Goal: Entertainment & Leisure: Consume media (video, audio)

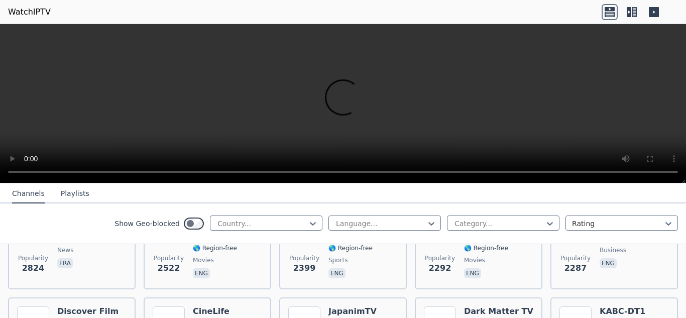
scroll to position [460, 0]
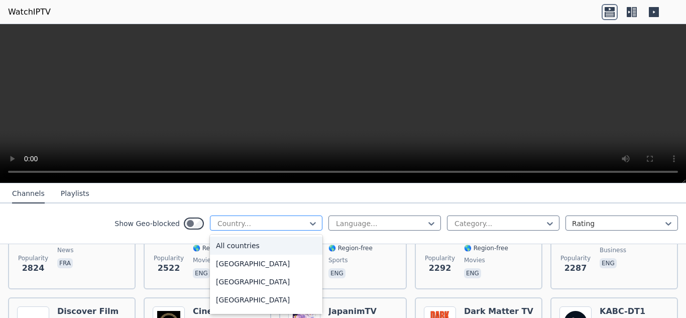
click at [248, 223] on div at bounding box center [261, 223] width 91 height 10
type input "****"
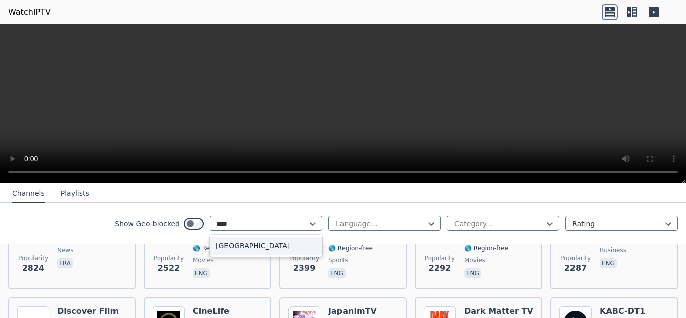
click at [254, 244] on div "[GEOGRAPHIC_DATA]" at bounding box center [266, 246] width 112 height 18
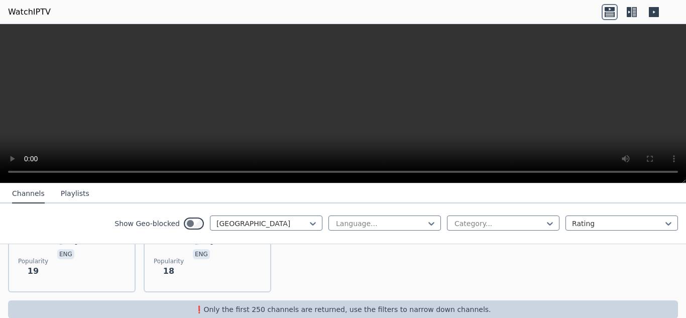
scroll to position [562, 0]
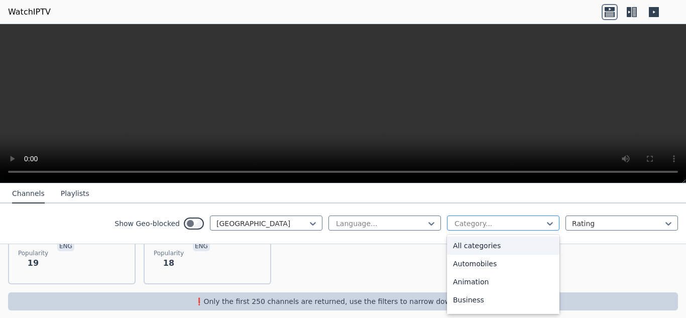
click at [474, 223] on div at bounding box center [498, 223] width 91 height 10
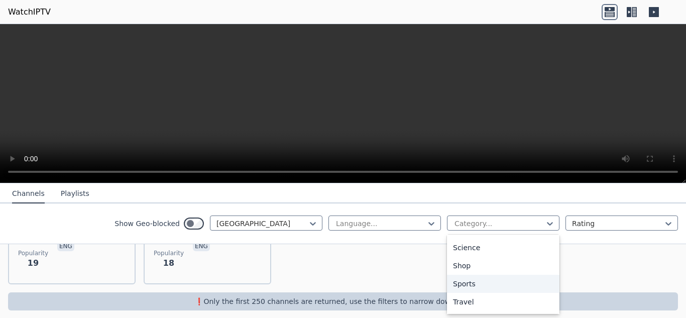
click at [477, 285] on div "Sports" at bounding box center [503, 284] width 112 height 18
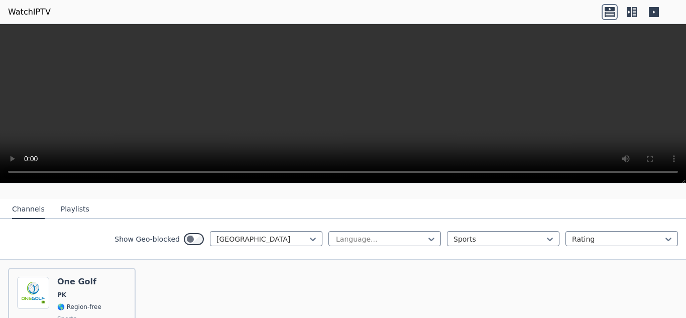
scroll to position [95, 0]
click at [272, 233] on div at bounding box center [261, 238] width 91 height 10
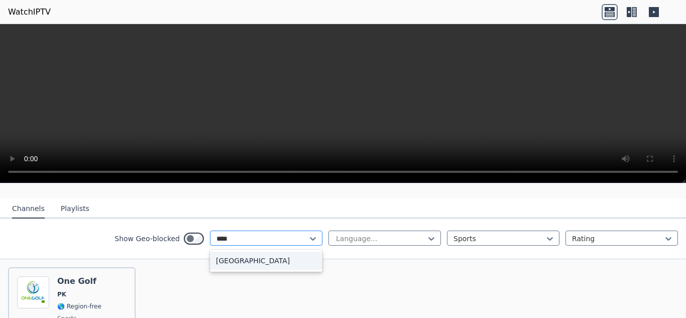
scroll to position [0, 0]
type input "*****"
click at [259, 260] on div "[GEOGRAPHIC_DATA]" at bounding box center [266, 261] width 112 height 18
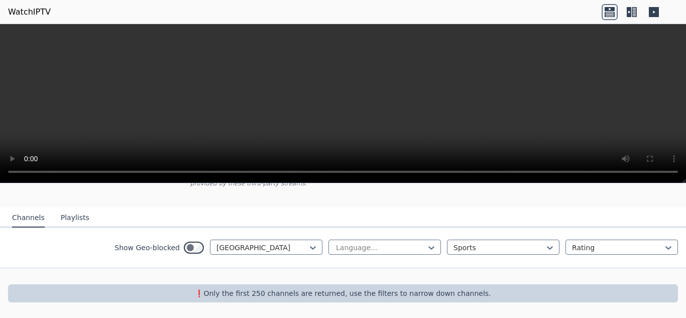
scroll to position [78, 0]
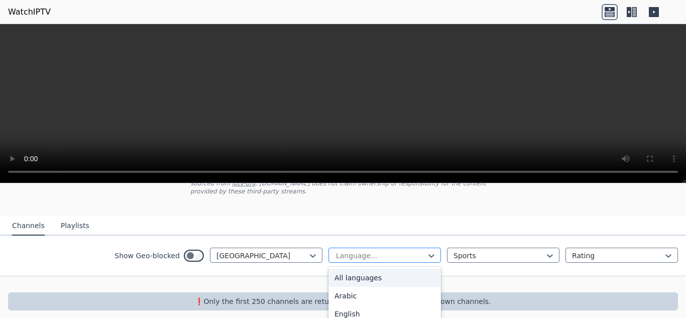
click at [416, 251] on div at bounding box center [380, 256] width 91 height 10
type input "**"
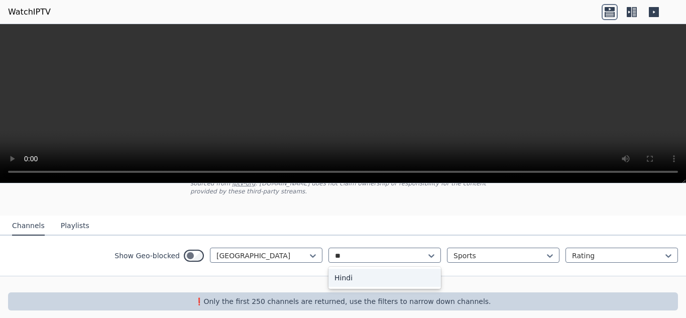
click at [405, 269] on div "Hindi" at bounding box center [384, 278] width 112 height 18
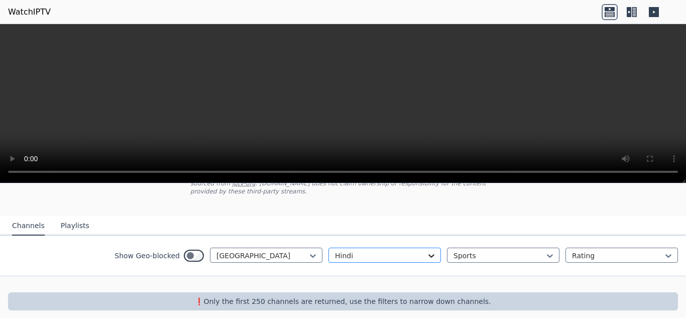
click at [426, 251] on icon at bounding box center [431, 256] width 10 height 10
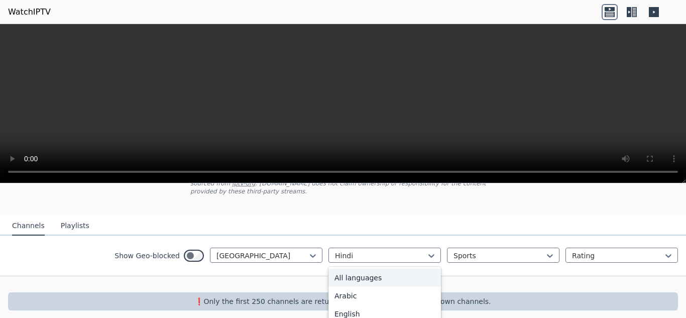
click at [369, 269] on div "All languages" at bounding box center [384, 278] width 112 height 18
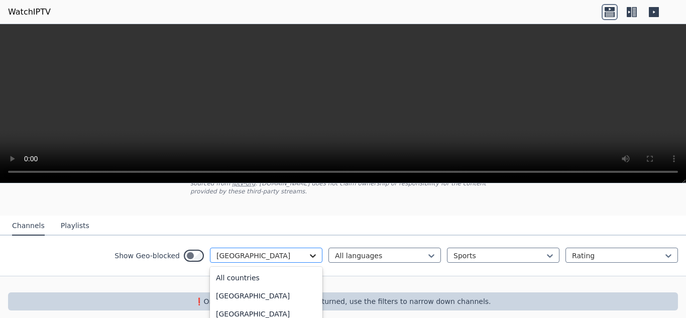
click at [308, 251] on icon at bounding box center [313, 256] width 10 height 10
type input "******"
click at [245, 305] on div "[GEOGRAPHIC_DATA]" at bounding box center [266, 314] width 112 height 18
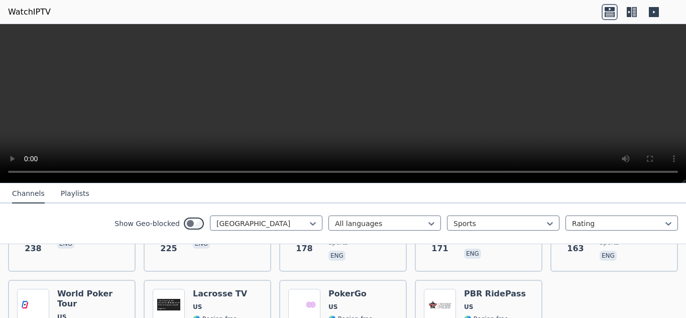
scroll to position [474, 0]
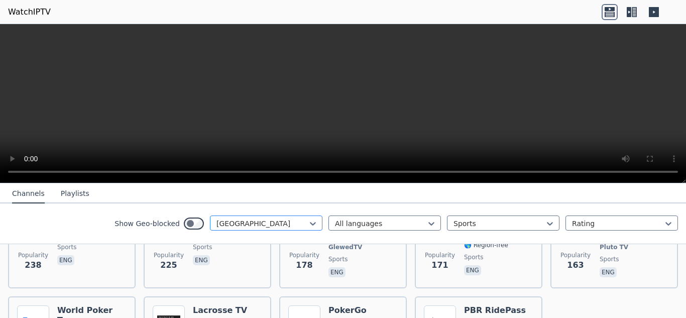
click at [297, 221] on div at bounding box center [261, 223] width 91 height 10
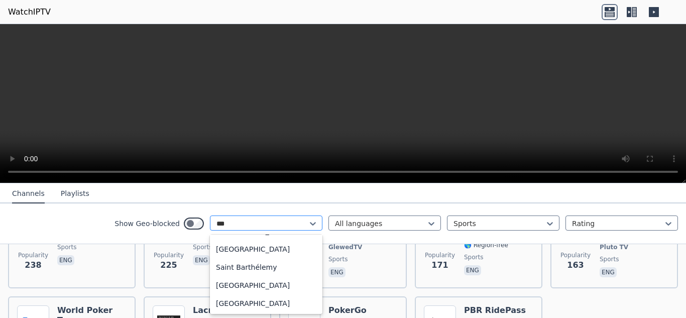
scroll to position [0, 0]
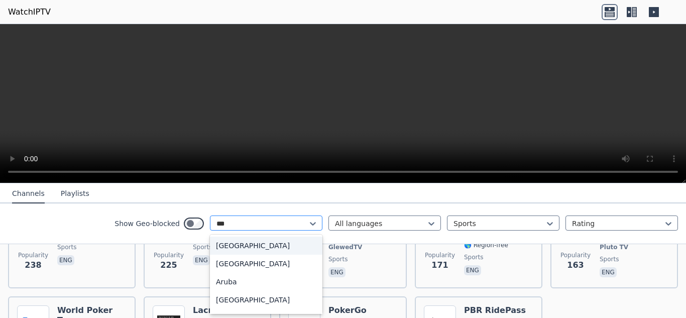
type input "****"
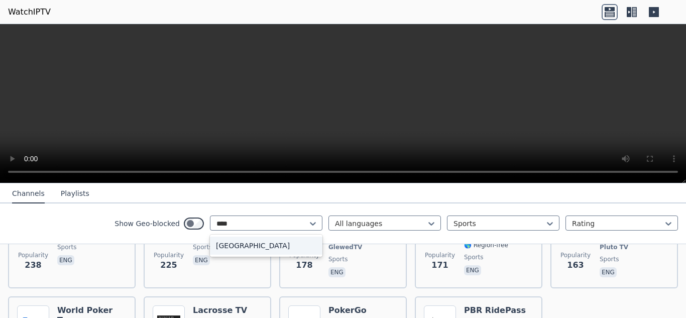
click at [277, 247] on div "[GEOGRAPHIC_DATA]" at bounding box center [266, 246] width 112 height 18
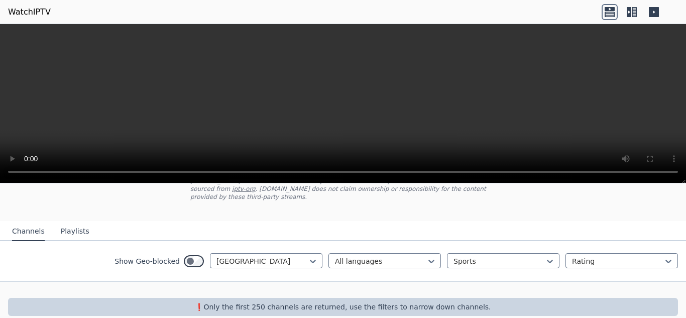
scroll to position [67, 0]
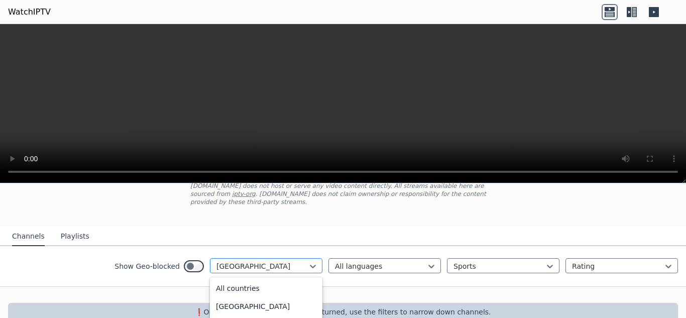
click at [297, 258] on div "[GEOGRAPHIC_DATA]" at bounding box center [266, 265] width 112 height 15
type input "**"
click at [260, 279] on div "[GEOGRAPHIC_DATA]" at bounding box center [266, 288] width 112 height 18
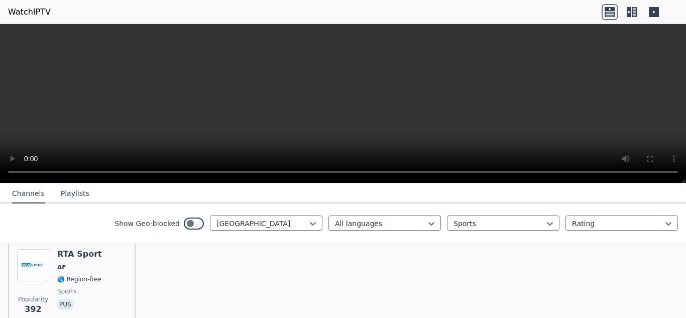
scroll to position [110, 0]
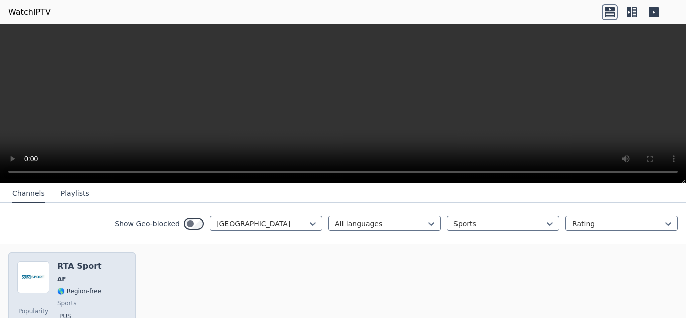
click at [91, 275] on span "AF" at bounding box center [79, 279] width 45 height 8
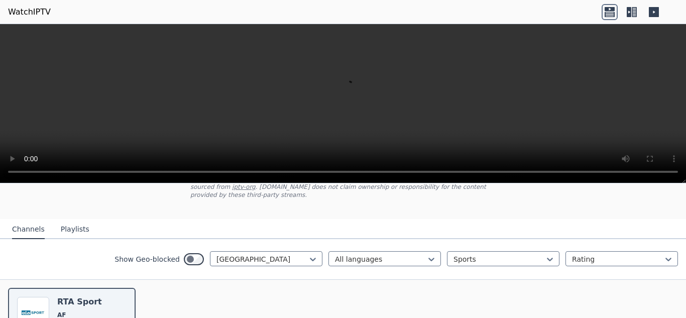
scroll to position [74, 0]
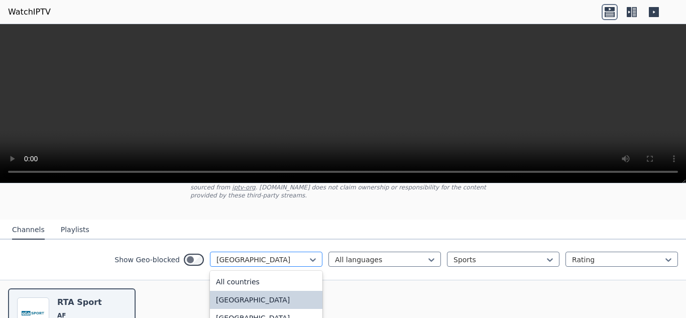
click at [256, 255] on div at bounding box center [261, 260] width 91 height 10
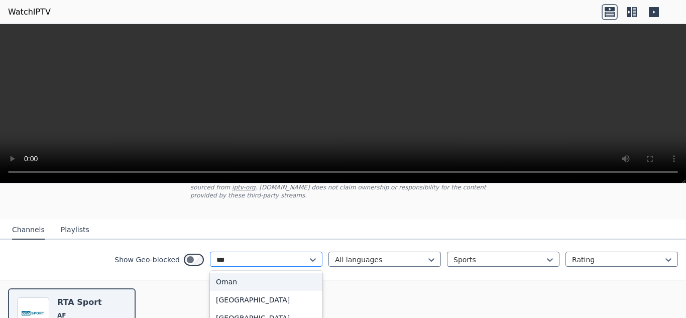
type input "****"
click at [257, 273] on div "Oman" at bounding box center [266, 282] width 112 height 18
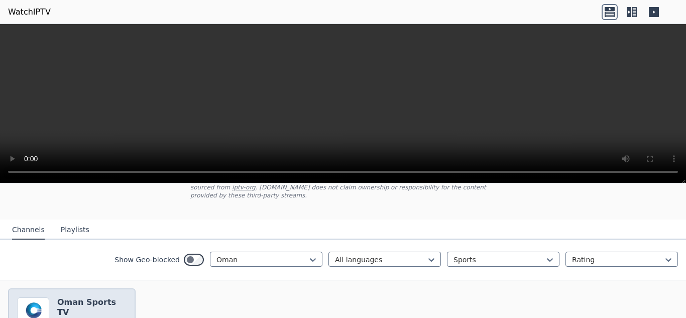
click at [98, 297] on h6 "Oman Sports TV" at bounding box center [91, 307] width 69 height 20
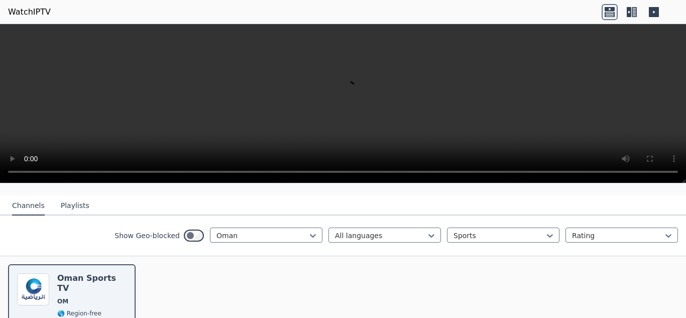
scroll to position [91, 0]
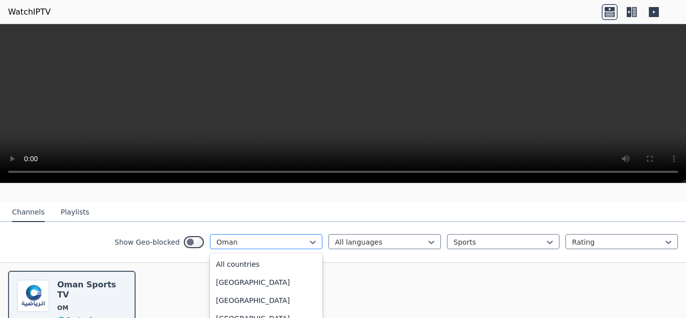
click at [284, 237] on div at bounding box center [261, 242] width 91 height 10
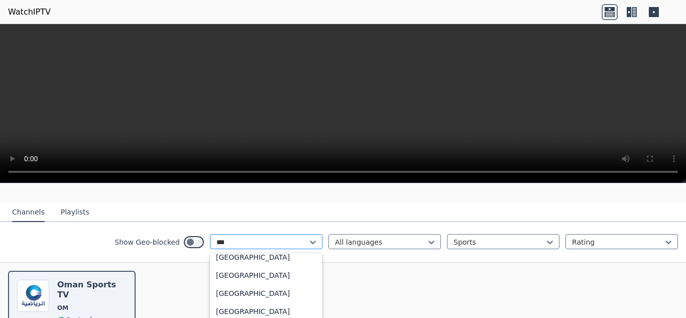
scroll to position [0, 0]
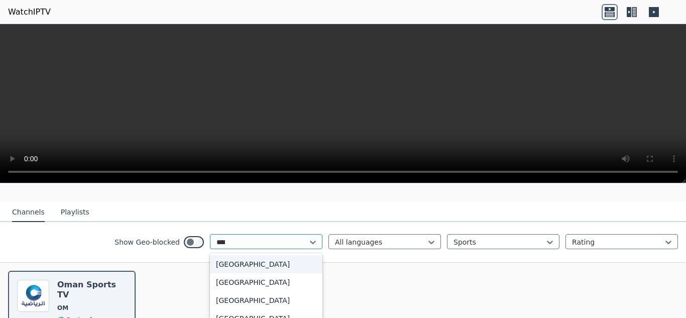
type input "*****"
click at [288, 255] on div "[GEOGRAPHIC_DATA]" at bounding box center [266, 264] width 112 height 18
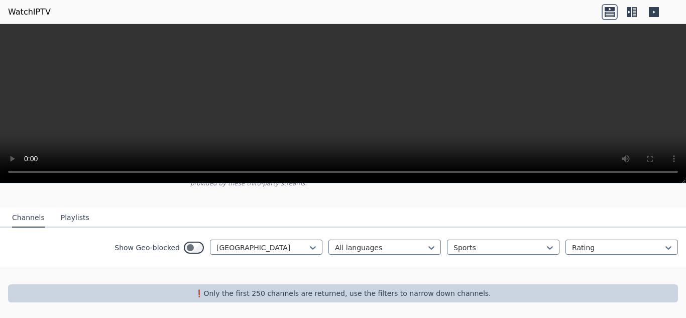
scroll to position [78, 0]
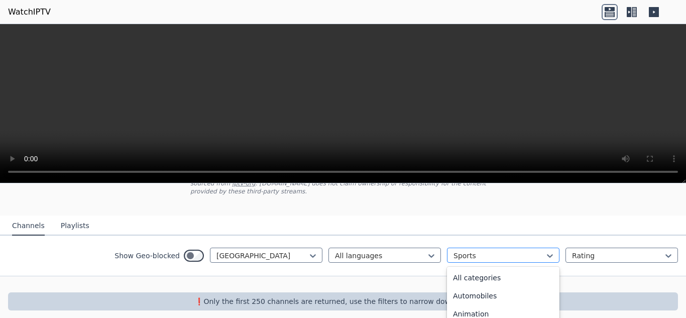
click at [512, 251] on div at bounding box center [498, 256] width 91 height 10
click at [481, 267] on div "News" at bounding box center [503, 276] width 112 height 18
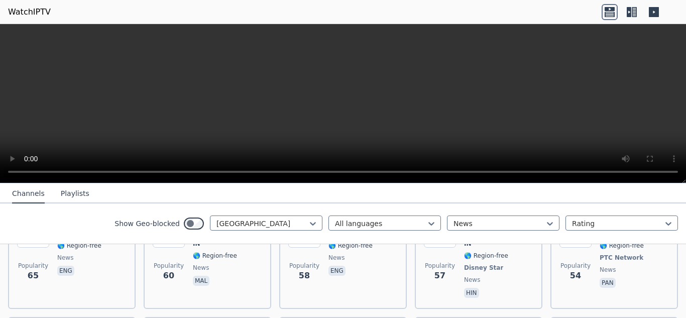
scroll to position [481, 0]
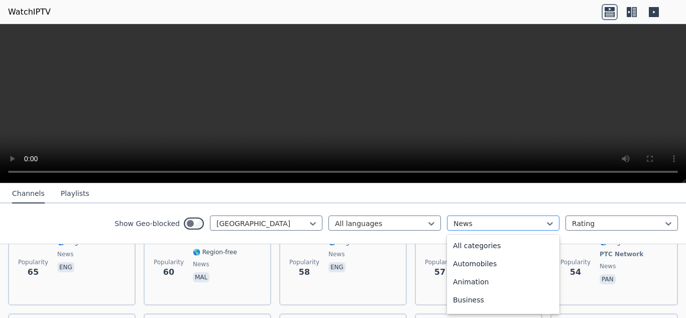
click at [485, 228] on div at bounding box center [498, 223] width 91 height 10
click at [485, 249] on div "Entertainment" at bounding box center [503, 243] width 112 height 18
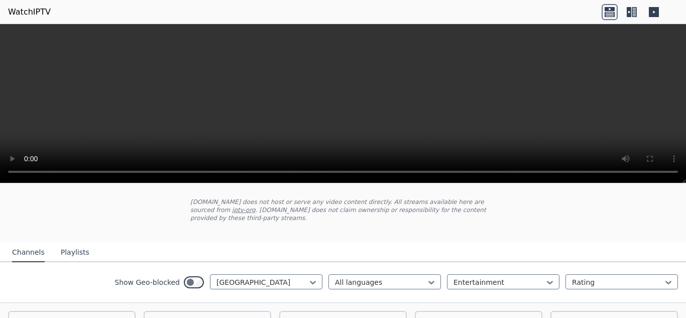
scroll to position [47, 0]
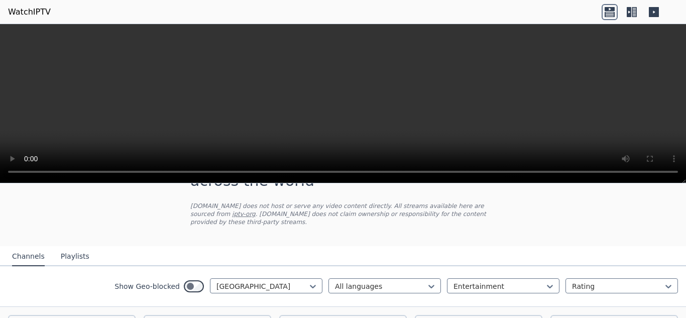
click at [317, 87] on video at bounding box center [343, 103] width 686 height 159
click at [473, 281] on div at bounding box center [498, 286] width 91 height 10
click at [483, 300] on div "All categories" at bounding box center [503, 308] width 112 height 18
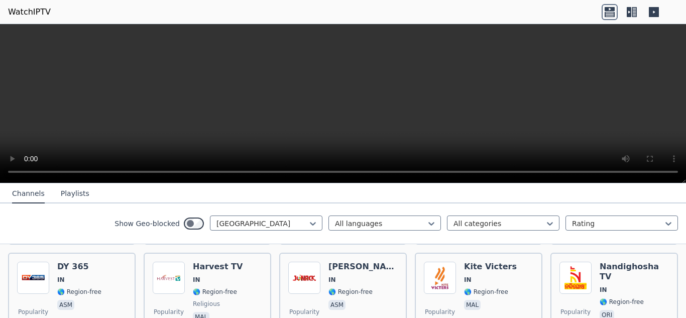
scroll to position [2596, 0]
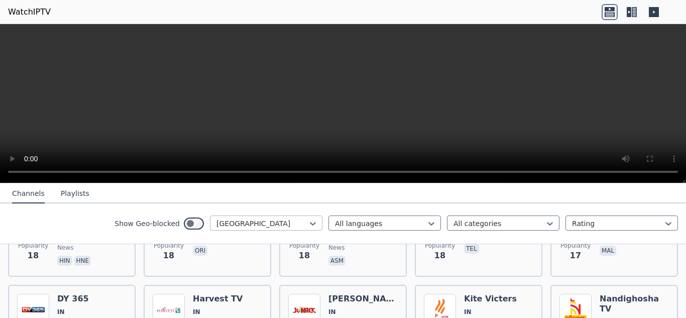
click at [312, 220] on div "[GEOGRAPHIC_DATA]" at bounding box center [266, 222] width 112 height 15
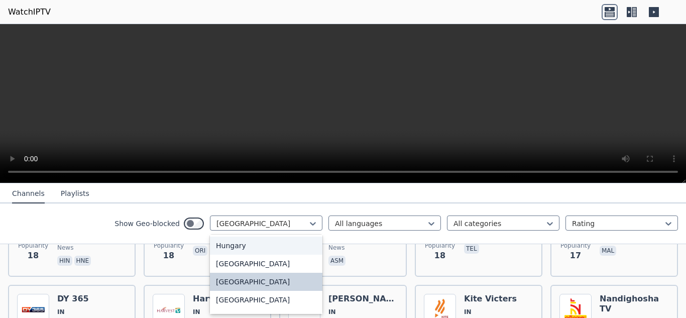
scroll to position [1519, 0]
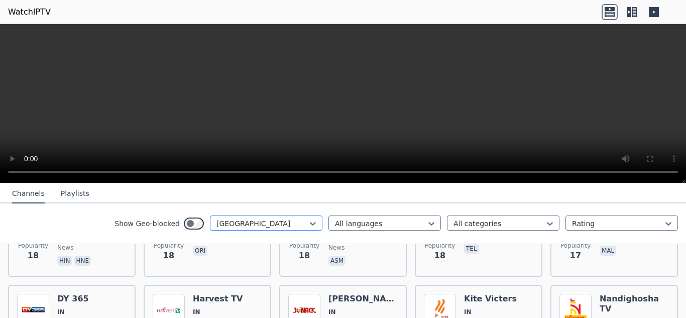
click at [237, 223] on div at bounding box center [261, 223] width 91 height 10
click at [235, 221] on div at bounding box center [261, 223] width 91 height 10
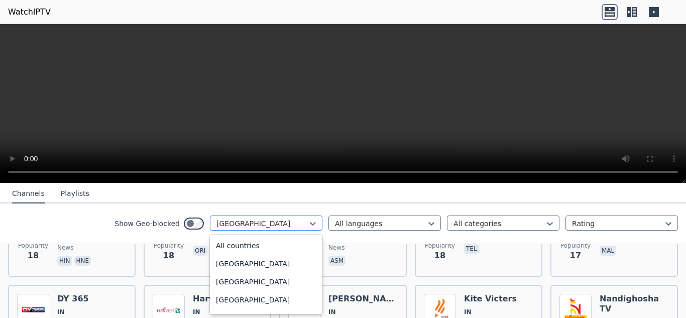
click at [235, 221] on div at bounding box center [261, 223] width 91 height 10
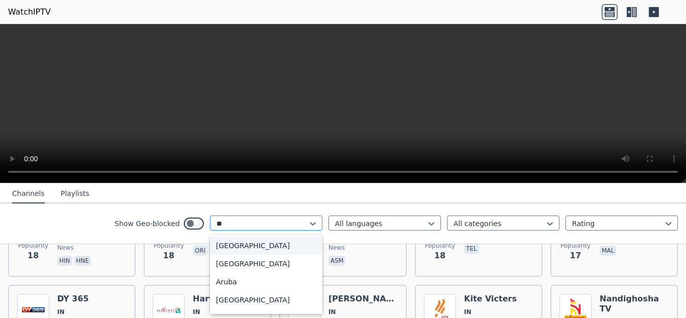
type input "*"
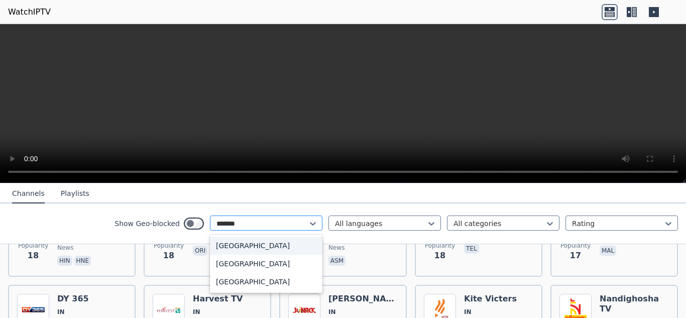
type input "********"
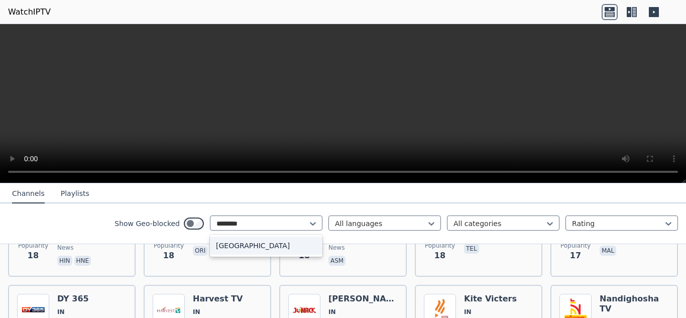
click at [245, 241] on div "[GEOGRAPHIC_DATA]" at bounding box center [266, 246] width 112 height 18
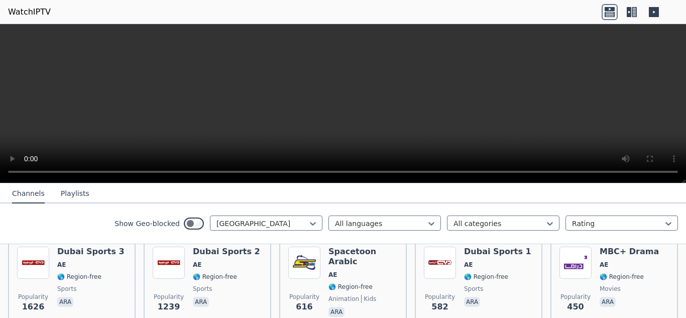
scroll to position [154, 0]
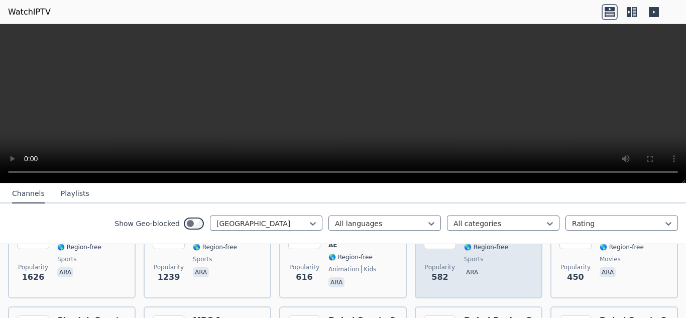
click at [479, 274] on div "Dubai Sports 1 AE 🌎 Region-free sports ara" at bounding box center [497, 253] width 67 height 72
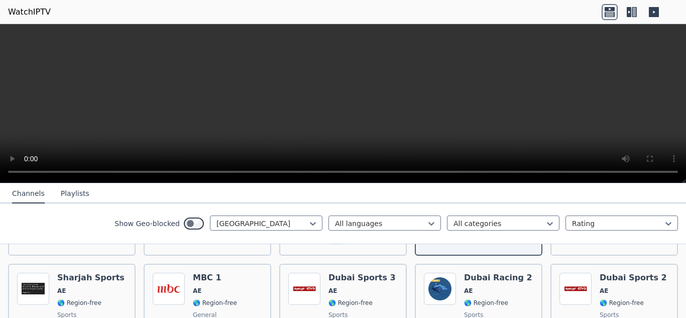
scroll to position [194, 0]
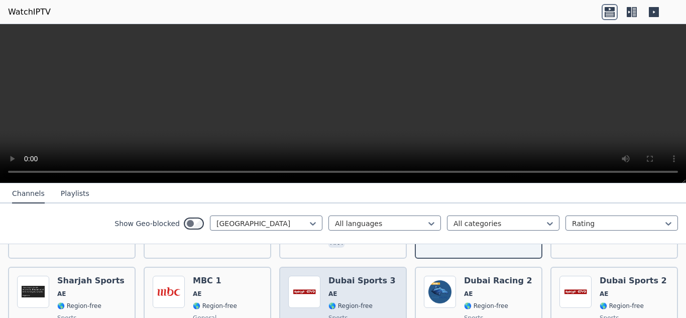
click at [376, 280] on div "Dubai Sports 3 AE 🌎 Region-free sports ara" at bounding box center [361, 312] width 67 height 72
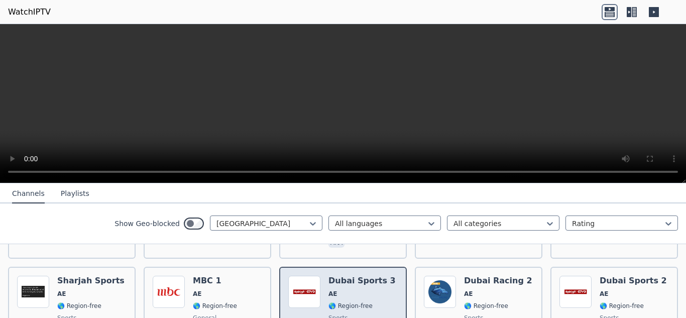
click at [376, 280] on div "Dubai Sports 3 AE 🌎 Region-free sports ara" at bounding box center [361, 312] width 67 height 72
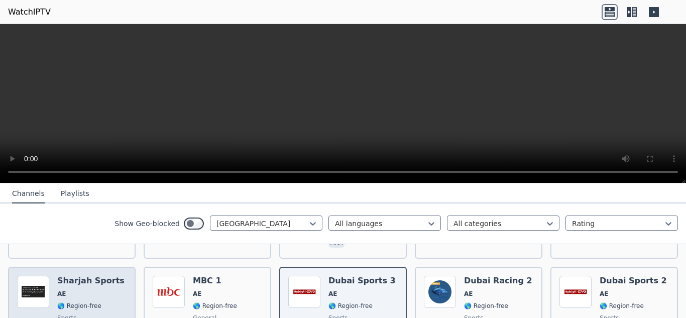
click at [101, 302] on span "🌎 Region-free" at bounding box center [90, 306] width 67 height 8
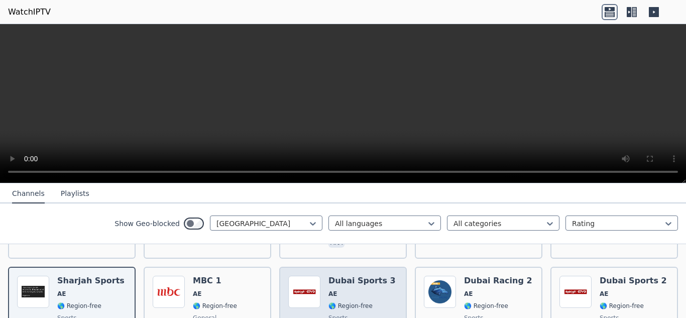
click at [349, 290] on span "AE" at bounding box center [361, 294] width 67 height 8
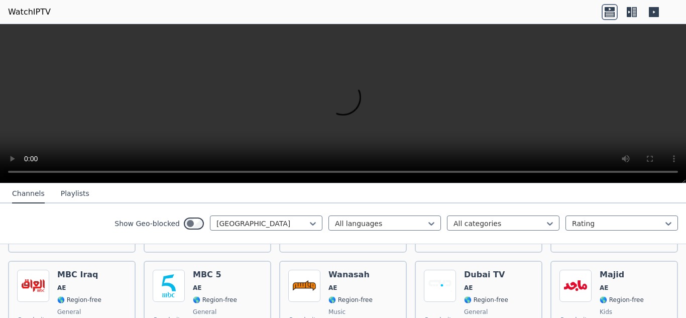
scroll to position [595, 0]
